Goal: Task Accomplishment & Management: Use online tool/utility

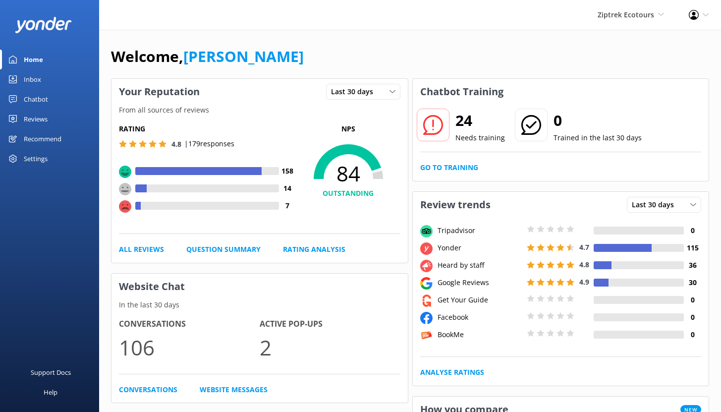
click at [33, 80] on div "Inbox" at bounding box center [32, 79] width 17 height 20
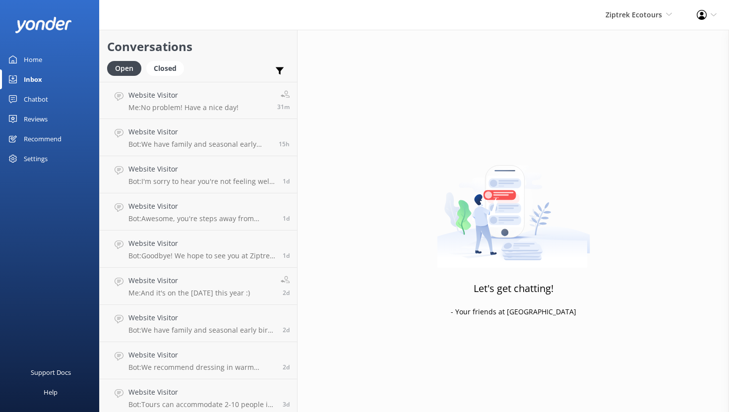
click at [50, 99] on link "Chatbot" at bounding box center [49, 99] width 99 height 20
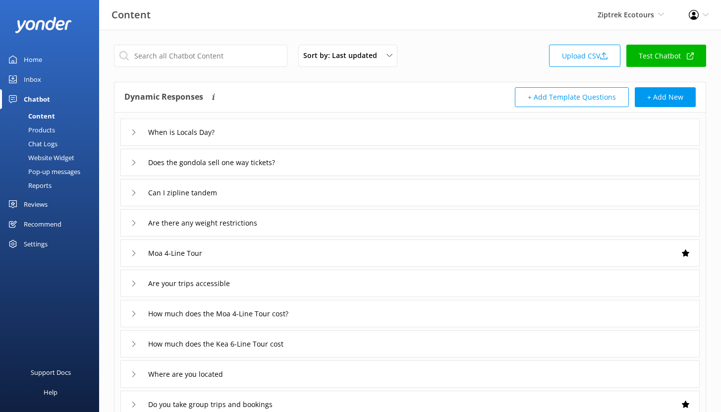
click at [40, 183] on div "Reports" at bounding box center [29, 185] width 46 height 14
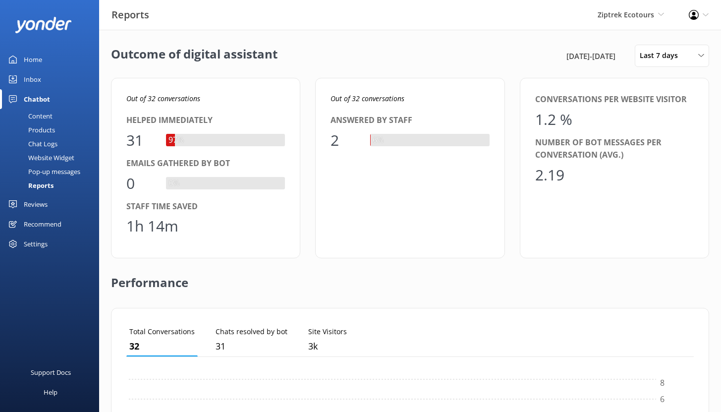
scroll to position [92, 560]
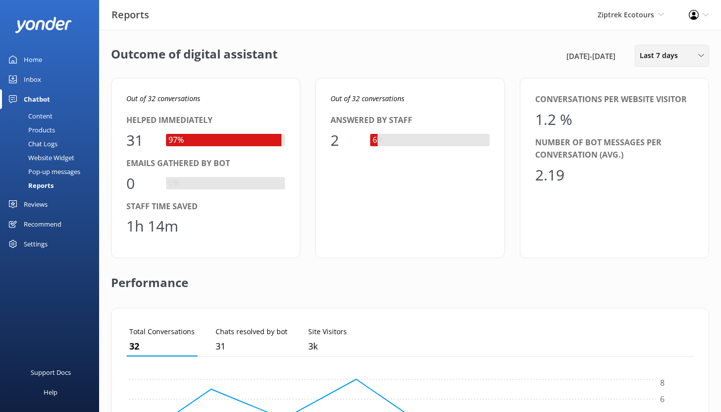
click at [665, 59] on span "Last 7 days" at bounding box center [662, 55] width 44 height 11
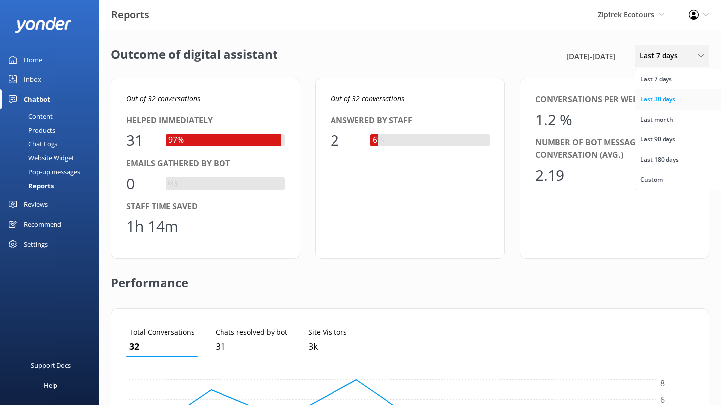
click at [662, 97] on div "Last 30 days" at bounding box center [658, 99] width 35 height 10
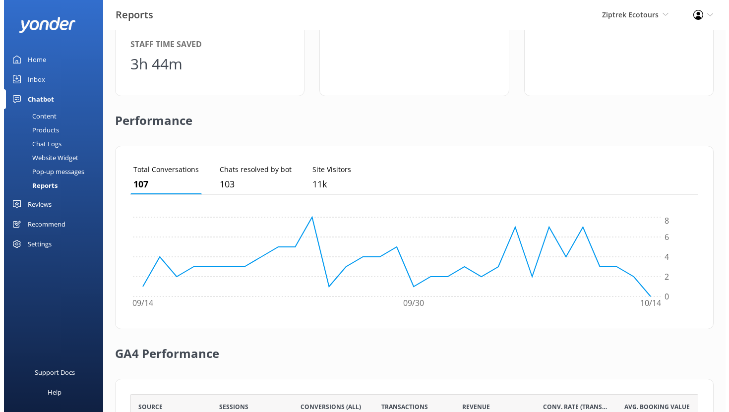
scroll to position [0, 0]
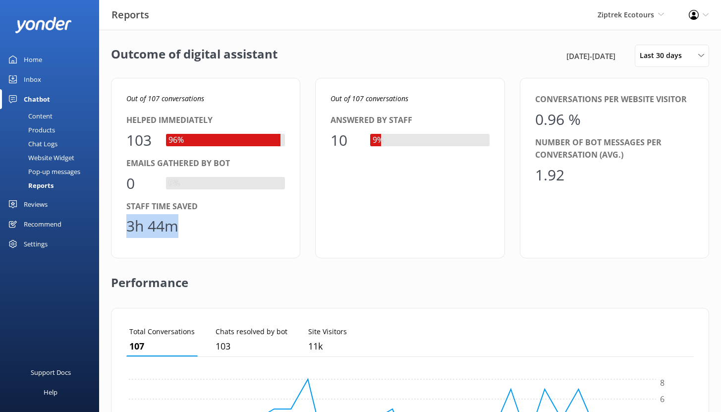
drag, startPoint x: 127, startPoint y: 228, endPoint x: 177, endPoint y: 229, distance: 50.1
click at [177, 229] on div "3h 44m" at bounding box center [152, 226] width 52 height 24
drag, startPoint x: 150, startPoint y: 141, endPoint x: 124, endPoint y: 139, distance: 25.9
click at [124, 139] on div "Out of 107 conversations Helped immediately 103 96% Emails gathered by bot 0 0%…" at bounding box center [205, 168] width 189 height 180
click at [47, 119] on div "Content" at bounding box center [29, 116] width 47 height 14
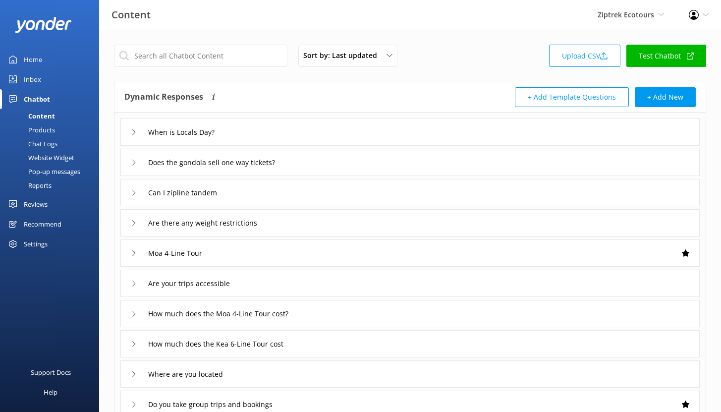
click at [52, 143] on div "Chat Logs" at bounding box center [32, 144] width 52 height 14
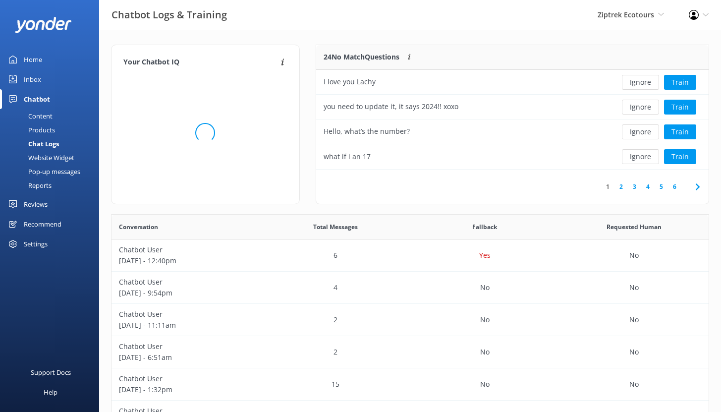
scroll to position [117, 385]
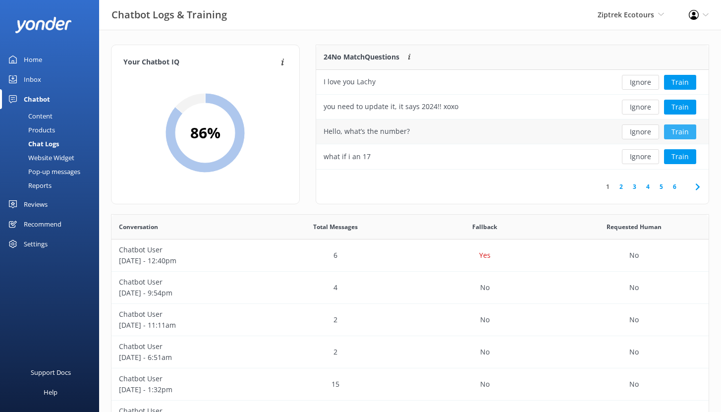
click at [689, 132] on button "Train" at bounding box center [680, 131] width 32 height 15
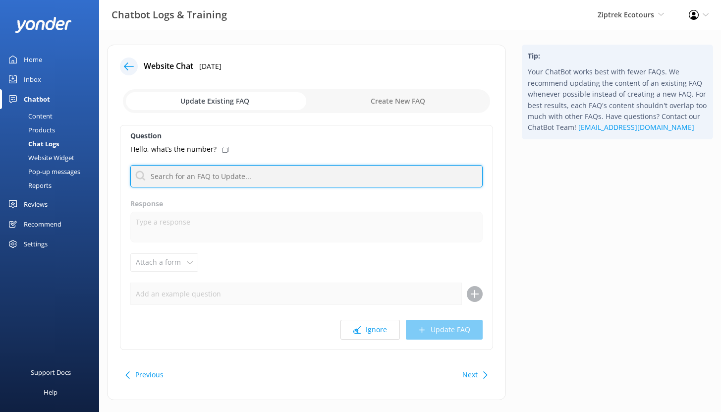
click at [200, 177] on input "text" at bounding box center [306, 176] width 352 height 22
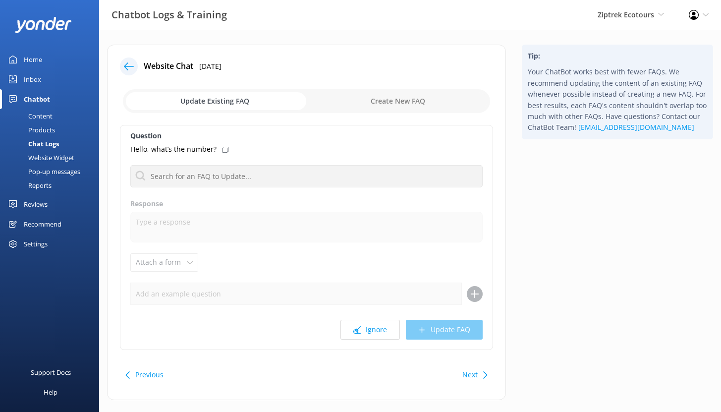
click at [430, 104] on input "checkbox" at bounding box center [306, 101] width 367 height 24
checkbox input "true"
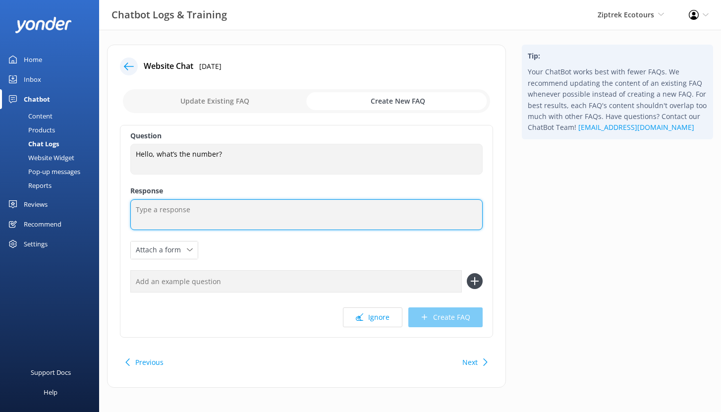
click at [182, 214] on textarea at bounding box center [306, 214] width 352 height 31
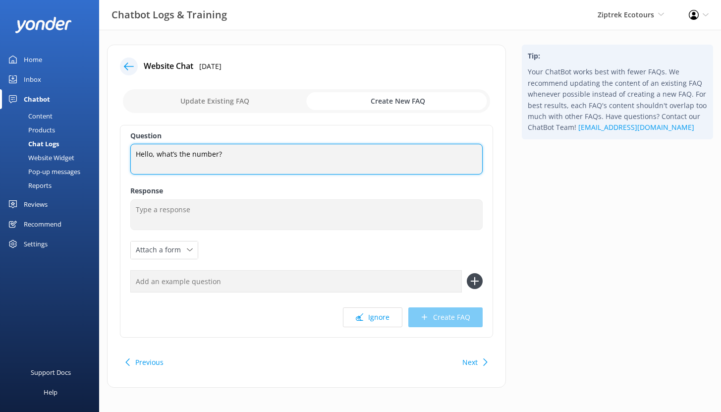
drag, startPoint x: 223, startPoint y: 155, endPoint x: 129, endPoint y: 153, distance: 93.2
click at [132, 154] on textarea "Hello, what’s the number?" at bounding box center [306, 159] width 352 height 31
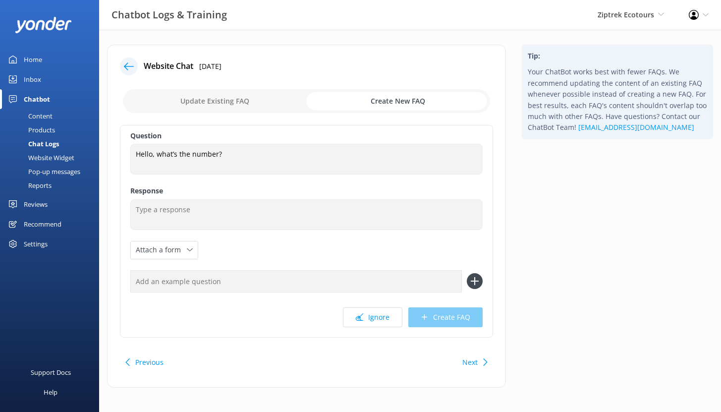
click at [40, 143] on div "Chat Logs" at bounding box center [32, 144] width 53 height 14
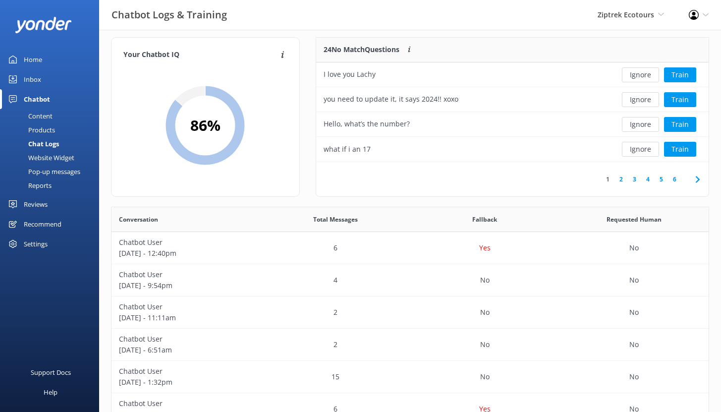
scroll to position [9, 0]
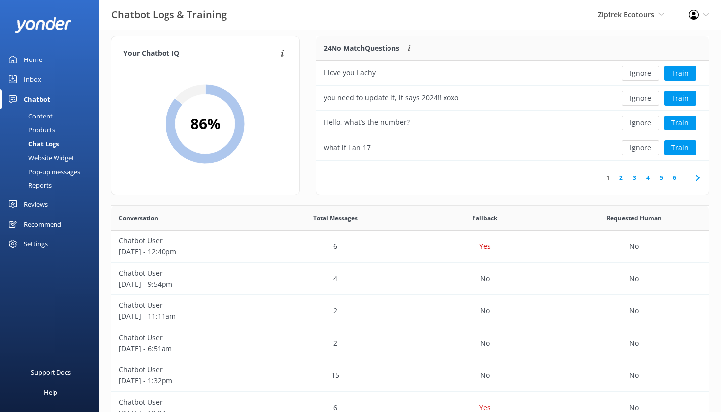
click at [48, 204] on div "Reviews" at bounding box center [36, 204] width 24 height 20
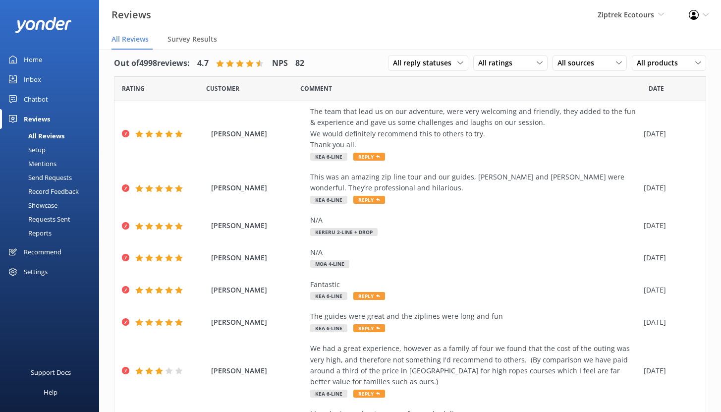
click at [35, 148] on div "Setup" at bounding box center [26, 150] width 40 height 14
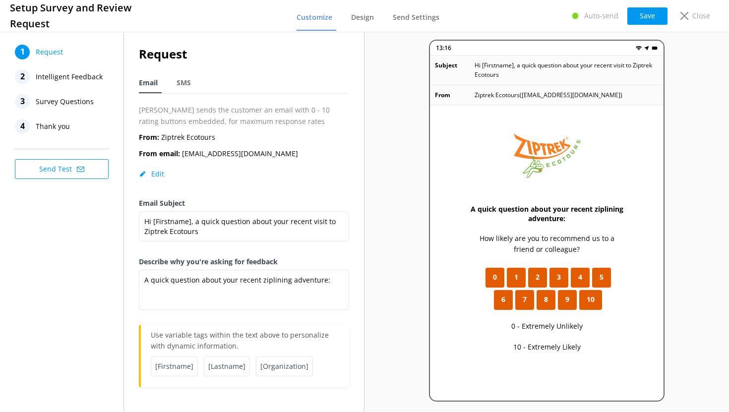
click at [72, 77] on span "Intelligent Feedback" at bounding box center [69, 76] width 67 height 15
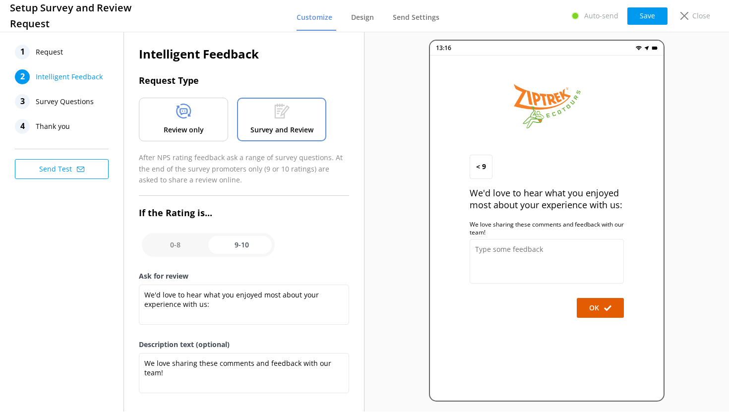
click at [234, 246] on input "checkbox" at bounding box center [208, 245] width 133 height 24
checkbox input "false"
type textarea "What could have made your experience with us more enjoyable?"
type textarea "Your feedback is important to help us improve"
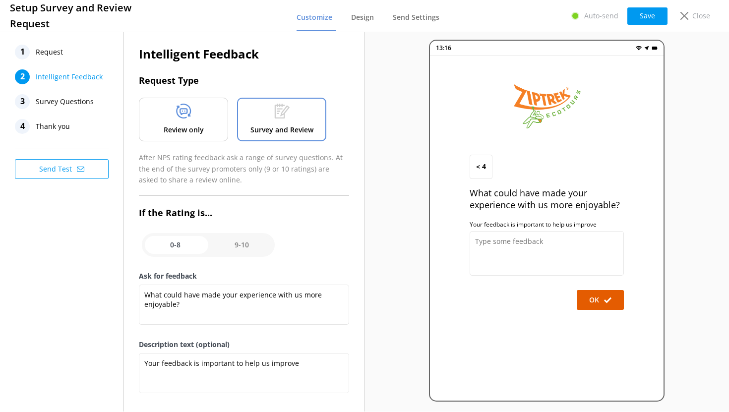
click at [209, 139] on div "Review only" at bounding box center [183, 120] width 89 height 44
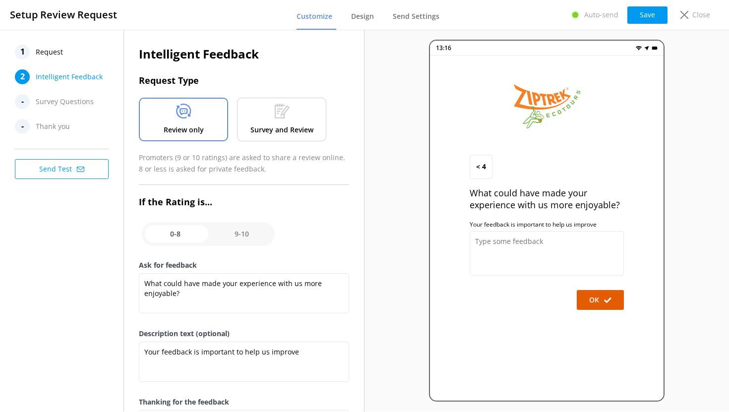
click at [226, 229] on input "checkbox" at bounding box center [208, 234] width 133 height 24
checkbox input "true"
type textarea "We'd love to hear what you enjoyed most about your experience with us:"
type textarea "We love sharing these comments and feedback with our team!"
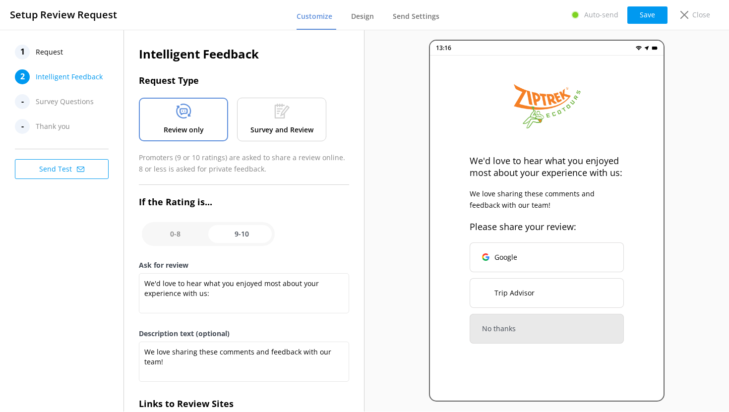
click at [171, 233] on input "checkbox" at bounding box center [208, 234] width 133 height 24
checkbox input "false"
type textarea "What could have made your experience with us more enjoyable?"
type textarea "Your feedback is important to help us improve"
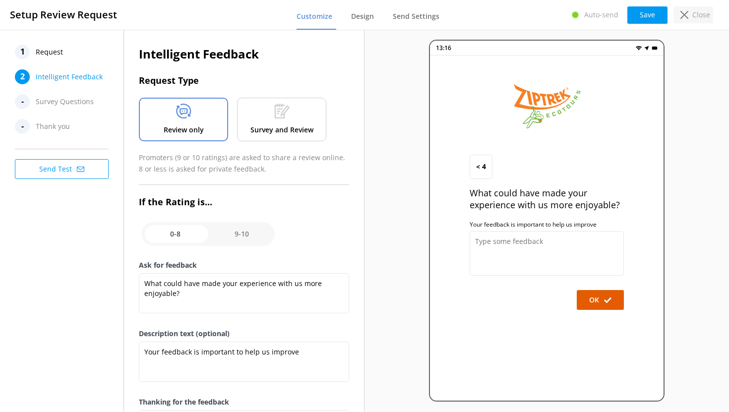
click at [701, 16] on p "Close" at bounding box center [701, 14] width 18 height 11
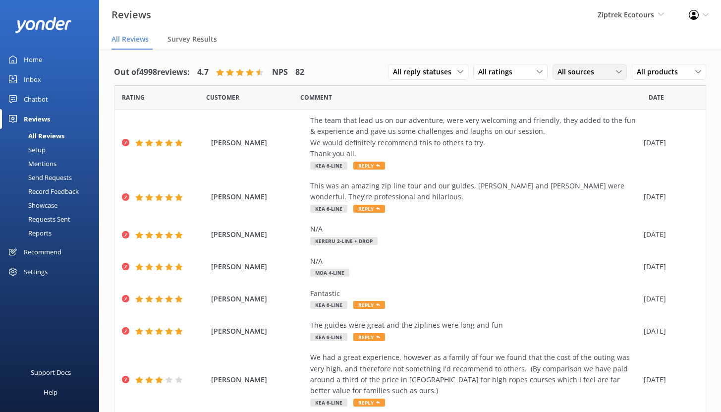
click at [586, 74] on span "All sources" at bounding box center [579, 71] width 43 height 11
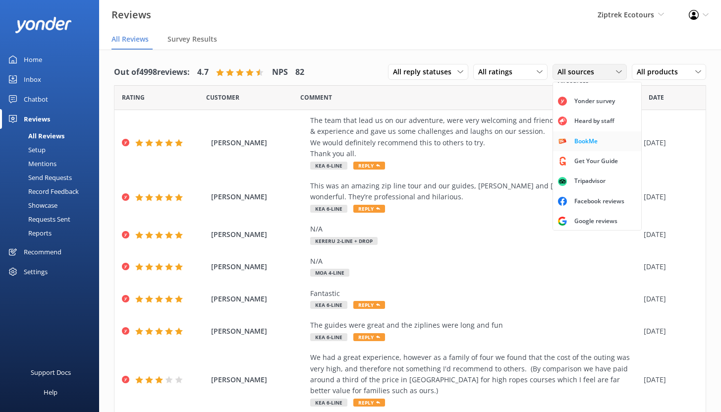
scroll to position [22, 0]
click at [587, 221] on div "Google reviews" at bounding box center [596, 220] width 58 height 10
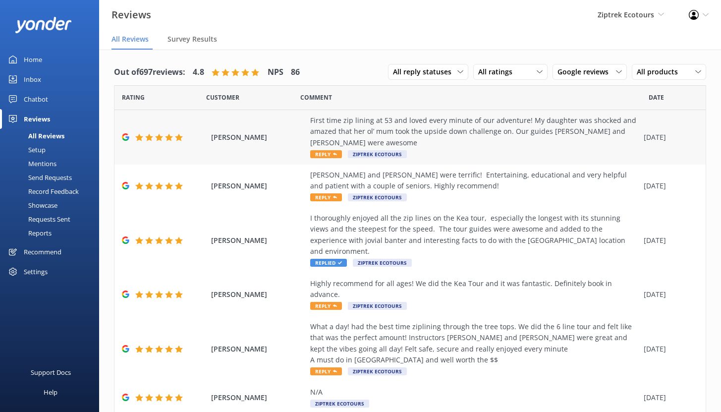
click at [488, 142] on div "First time zip lining at 53 and loved every minute of our adventure! My daughte…" at bounding box center [474, 131] width 329 height 33
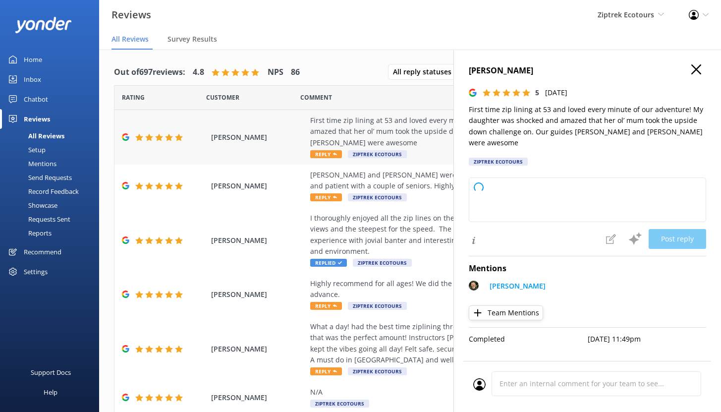
type textarea "Kia ora, Thank you so much for sharing your experience with us! We’re absolutel…"
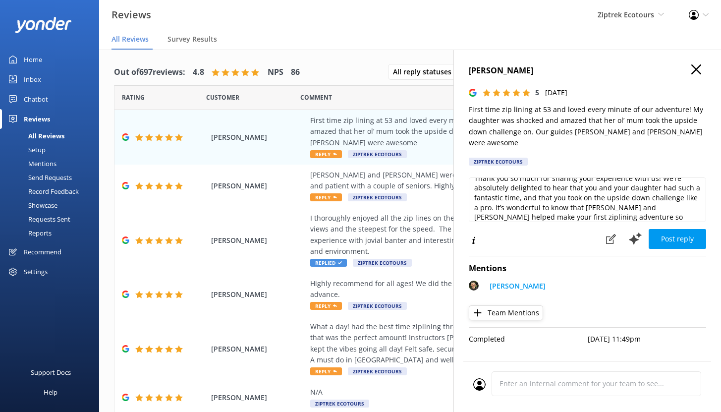
scroll to position [29, 0]
click at [611, 234] on icon at bounding box center [611, 239] width 10 height 10
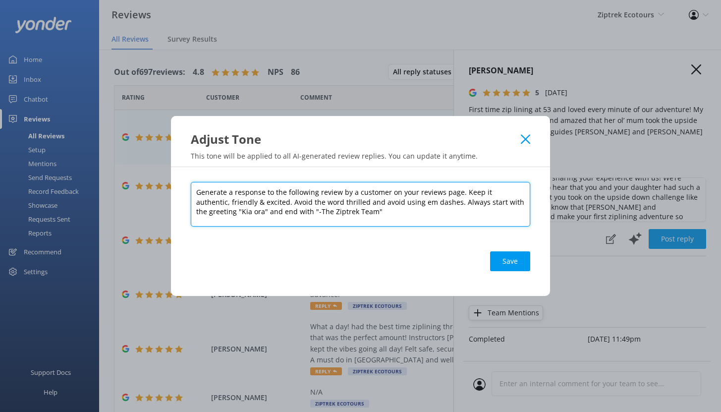
drag, startPoint x: 462, startPoint y: 192, endPoint x: 510, endPoint y: 209, distance: 51.4
click at [510, 209] on textarea "Generate a response to the following review by a customer on your reviews page.…" at bounding box center [361, 204] width 340 height 45
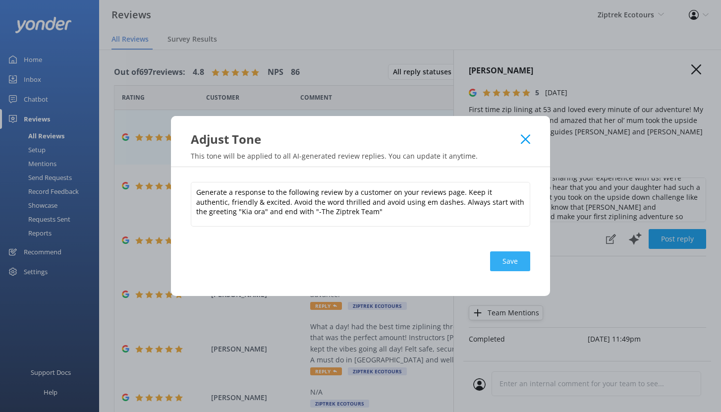
click at [512, 260] on button "Save" at bounding box center [510, 261] width 40 height 20
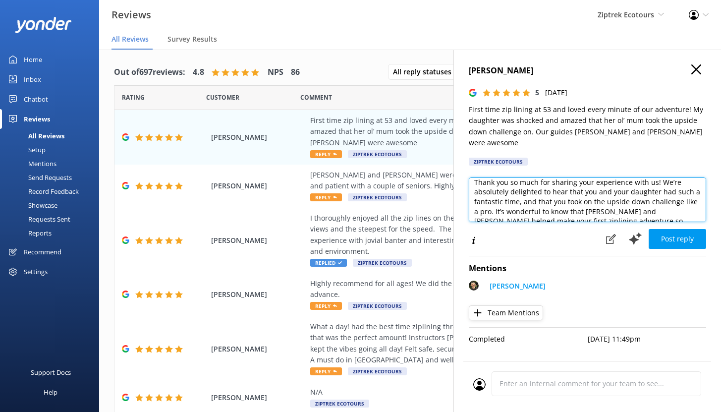
scroll to position [63, 0]
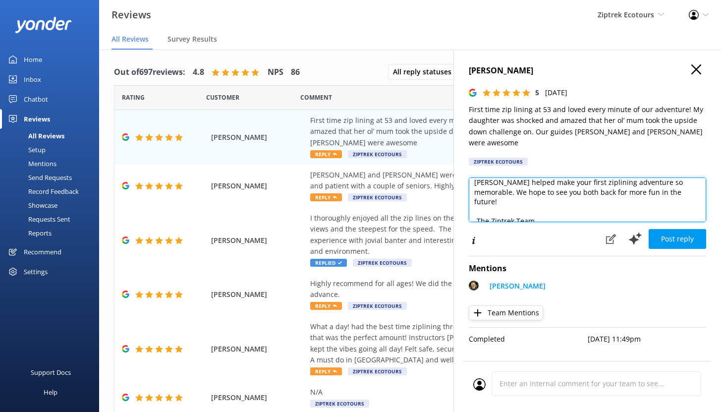
drag, startPoint x: 476, startPoint y: 174, endPoint x: 626, endPoint y: 214, distance: 155.1
click at [626, 214] on div "Kia ora, Thank you so much for sharing your experience with us! We’re absolutel…" at bounding box center [587, 201] width 237 height 49
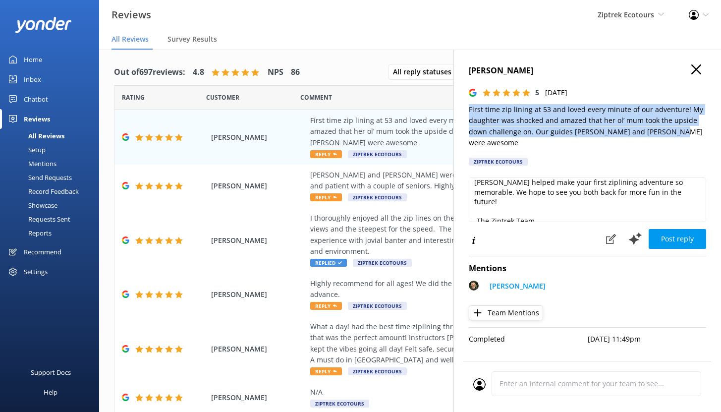
drag, startPoint x: 679, startPoint y: 131, endPoint x: 461, endPoint y: 110, distance: 219.7
click at [461, 110] on div "[PERSON_NAME] 5 [DATE] First time zip lining at 53 and loved every minute of ou…" at bounding box center [588, 256] width 268 height 412
click at [554, 111] on p "First time zip lining at 53 and loved every minute of our adventure! My daughte…" at bounding box center [587, 126] width 237 height 45
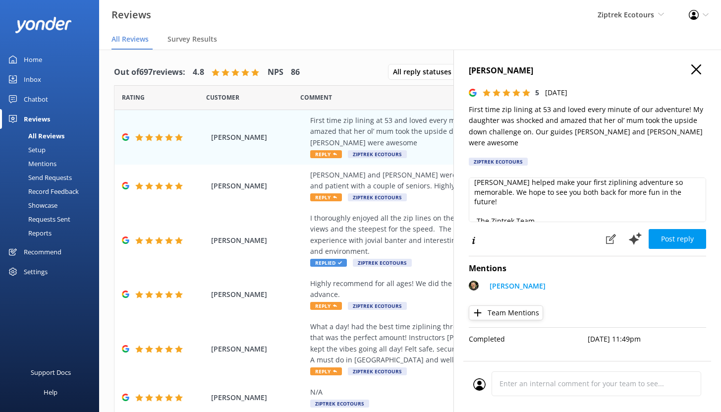
click at [699, 72] on use "button" at bounding box center [697, 69] width 10 height 10
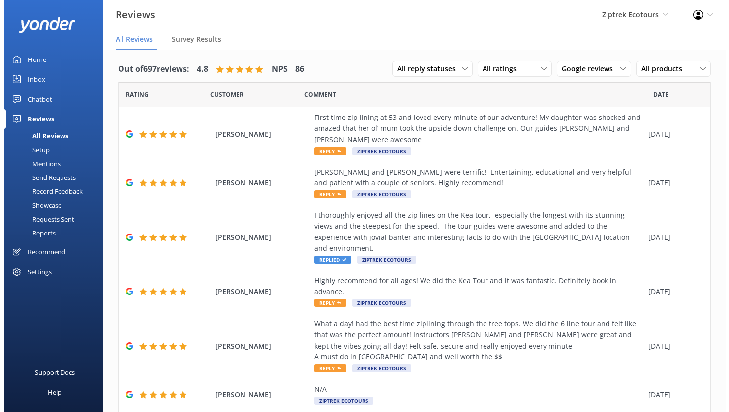
scroll to position [0, 0]
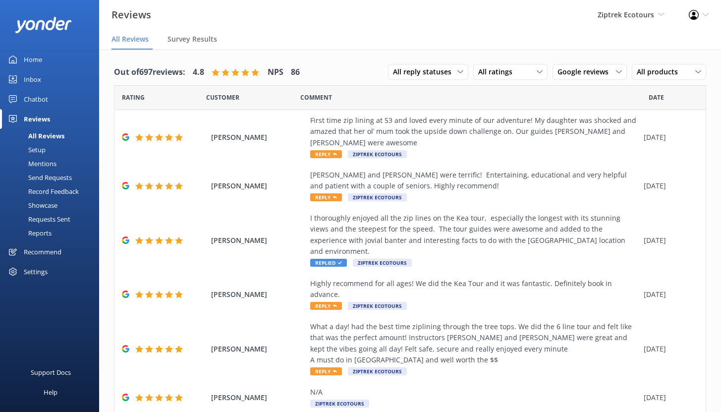
click at [53, 163] on div "Mentions" at bounding box center [31, 164] width 51 height 14
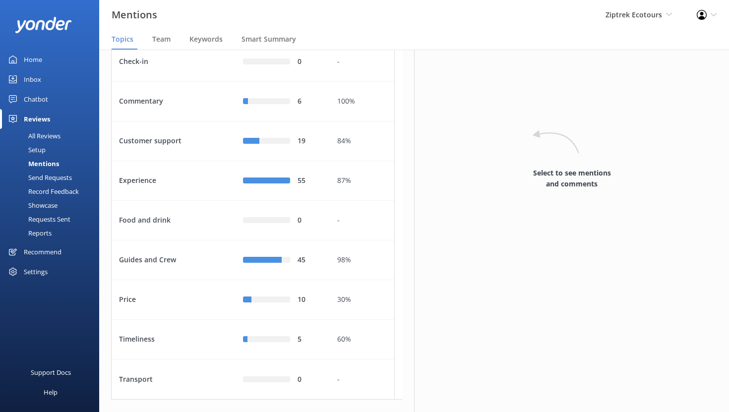
scroll to position [71, 0]
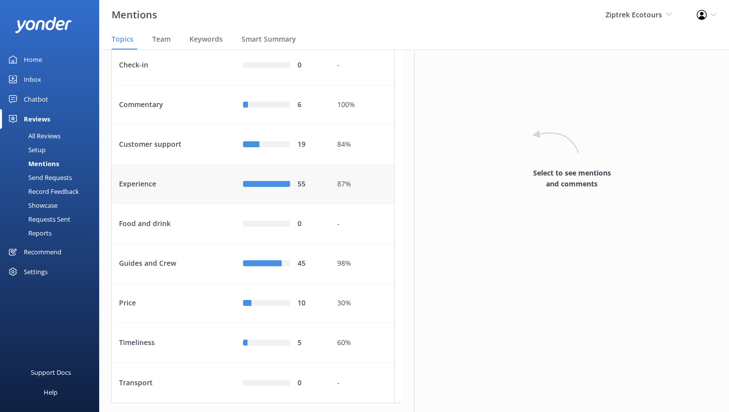
click at [185, 204] on div "Experience" at bounding box center [174, 185] width 124 height 40
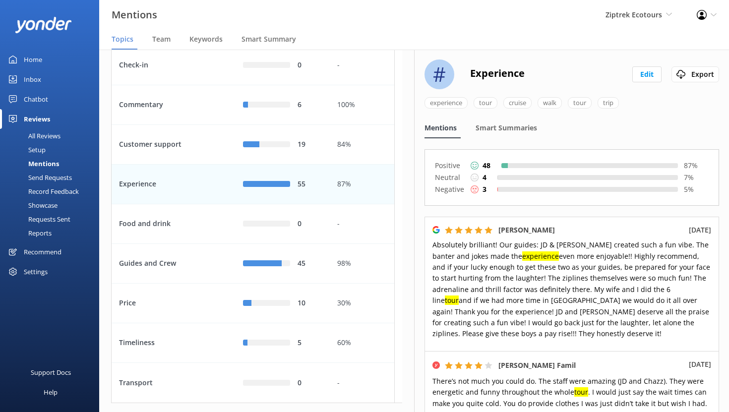
click at [184, 204] on div "Experience" at bounding box center [174, 185] width 124 height 40
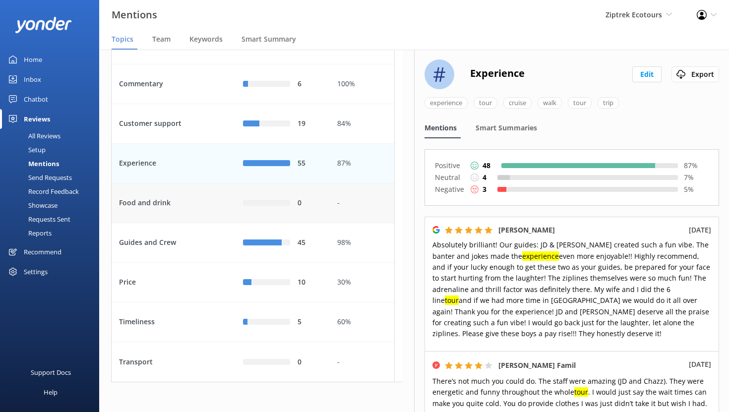
scroll to position [124, 0]
click at [165, 41] on span "Team" at bounding box center [161, 39] width 18 height 10
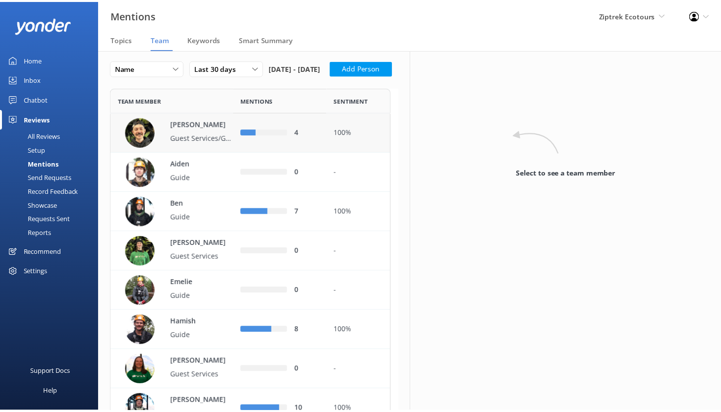
scroll to position [40, 0]
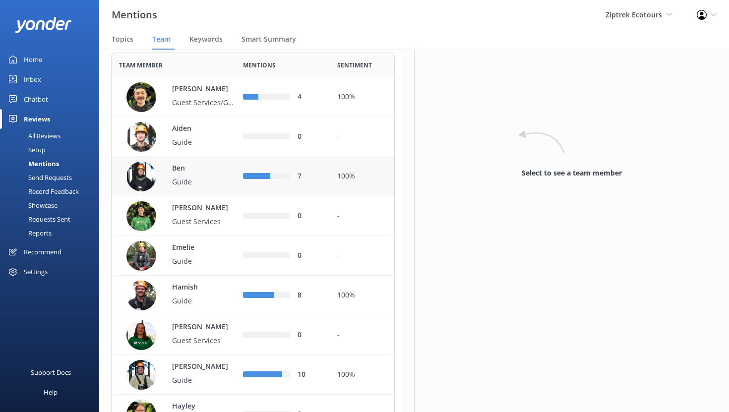
click at [206, 187] on p "Guide" at bounding box center [204, 181] width 64 height 11
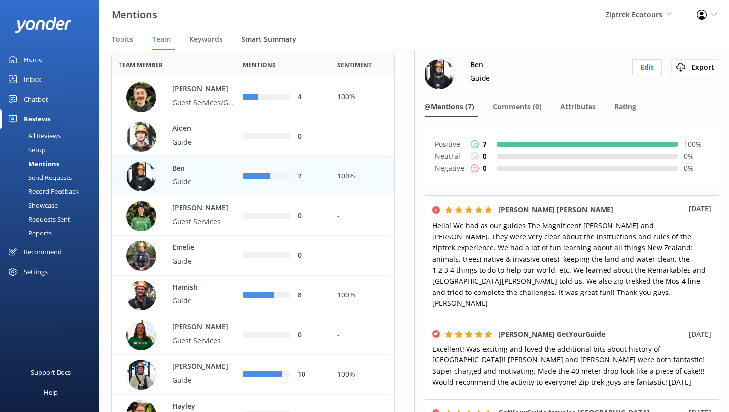
click at [262, 40] on span "Smart Summary" at bounding box center [268, 39] width 55 height 10
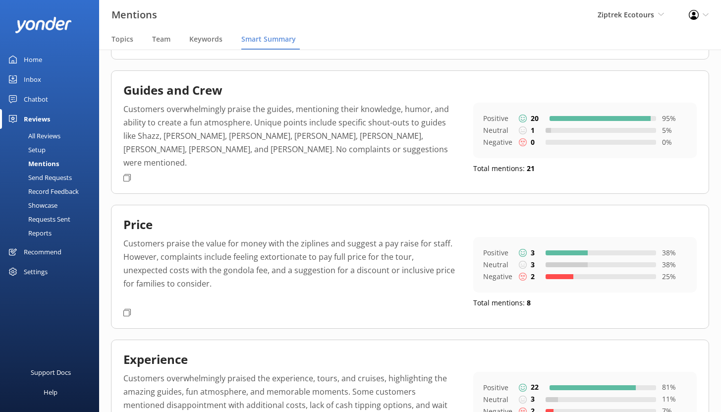
scroll to position [165, 0]
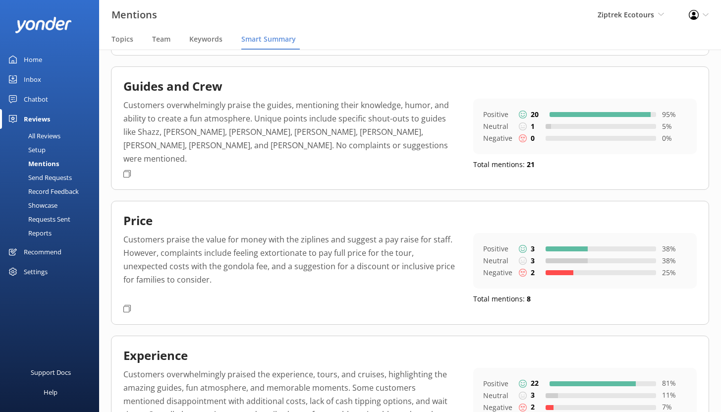
click at [43, 100] on div "Chatbot" at bounding box center [36, 99] width 24 height 20
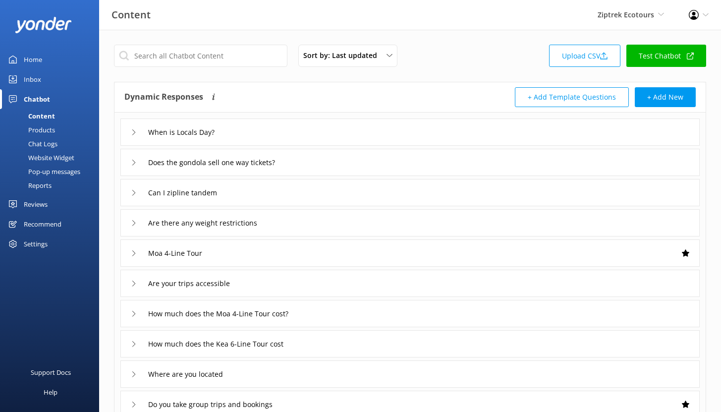
click at [47, 185] on div "Reports" at bounding box center [29, 185] width 46 height 14
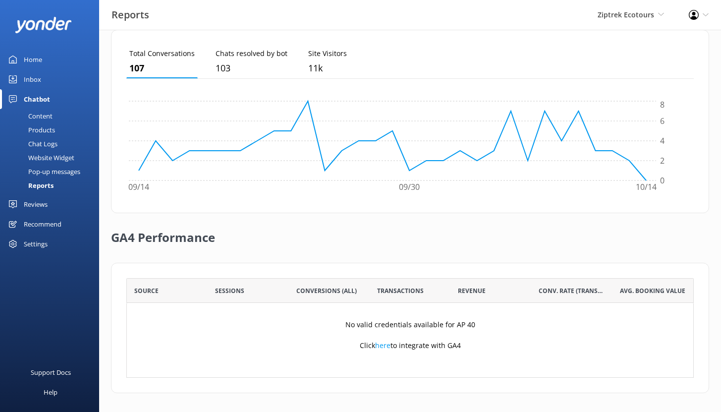
scroll to position [279, 0]
